Goal: Task Accomplishment & Management: Use online tool/utility

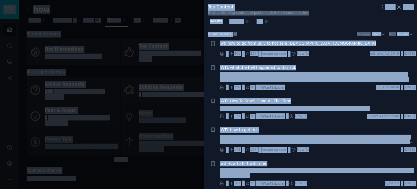
click at [288, 28] on div "Submission s 98 Category Select Sort Upvotes" at bounding box center [310, 32] width 205 height 9
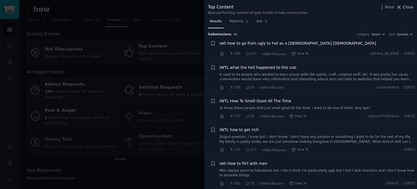
click at [407, 7] on span "Close" at bounding box center [408, 7] width 10 height 6
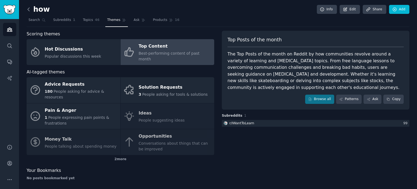
click at [28, 9] on icon at bounding box center [29, 9] width 2 height 3
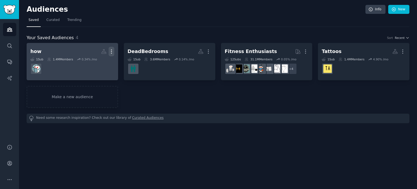
click at [111, 51] on icon "button" at bounding box center [111, 52] width 1 height 4
click at [97, 63] on p "Delete" at bounding box center [96, 63] width 12 height 6
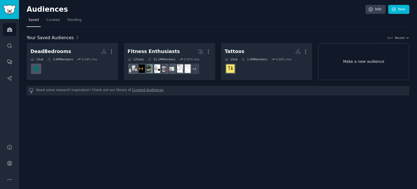
click at [356, 61] on link "Make a new audience" at bounding box center [363, 61] width 91 height 37
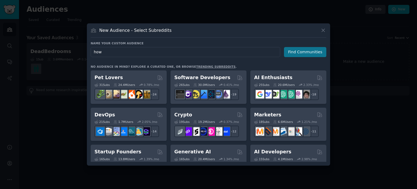
type input "how"
click at [298, 52] on button "Find Communities" at bounding box center [305, 52] width 42 height 10
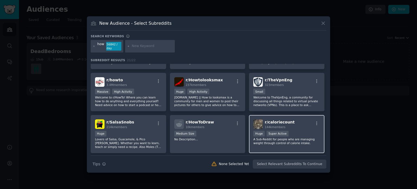
scroll to position [107, 0]
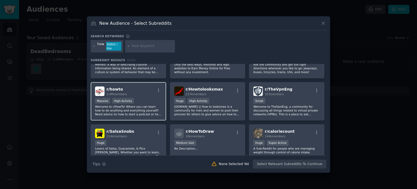
click at [137, 102] on div "Massive High Activity" at bounding box center [128, 101] width 67 height 7
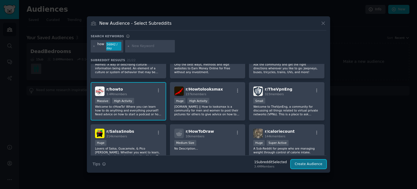
click at [308, 166] on button "Create Audience" at bounding box center [309, 163] width 36 height 9
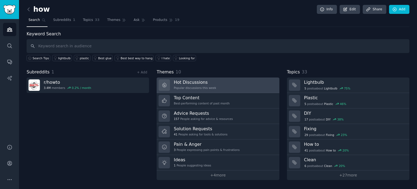
click at [206, 85] on div "Hot Discussions Popular discussions this week" at bounding box center [195, 84] width 42 height 11
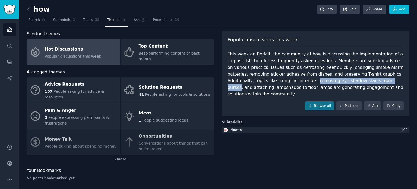
drag, startPoint x: 245, startPoint y: 80, endPoint x: 321, endPoint y: 81, distance: 76.5
click at [321, 81] on div "This week on Reddit, the community of how is discussing the implementation of a…" at bounding box center [315, 74] width 176 height 47
copy div "removing eye shadow stains from purses"
